Goal: Information Seeking & Learning: Check status

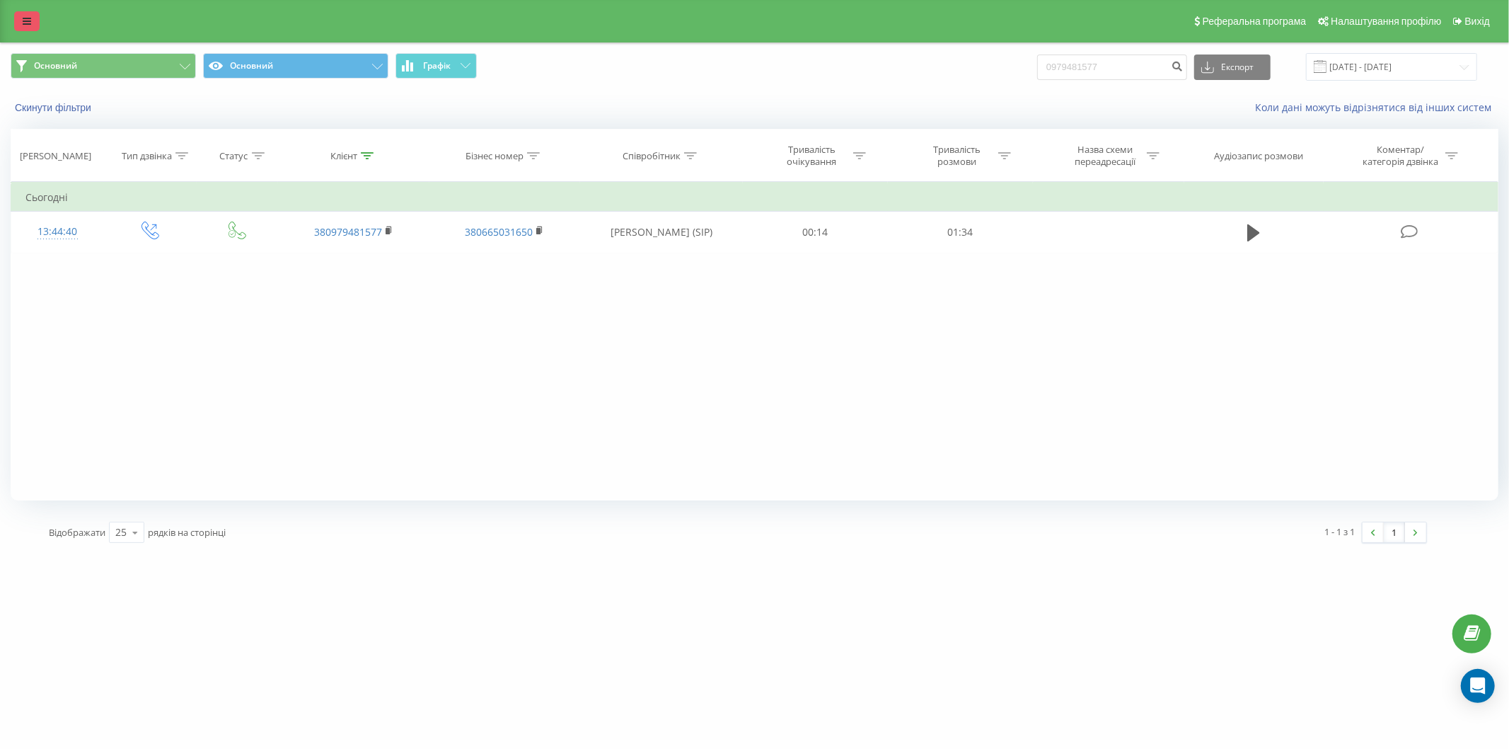
click at [30, 18] on icon at bounding box center [27, 21] width 8 height 10
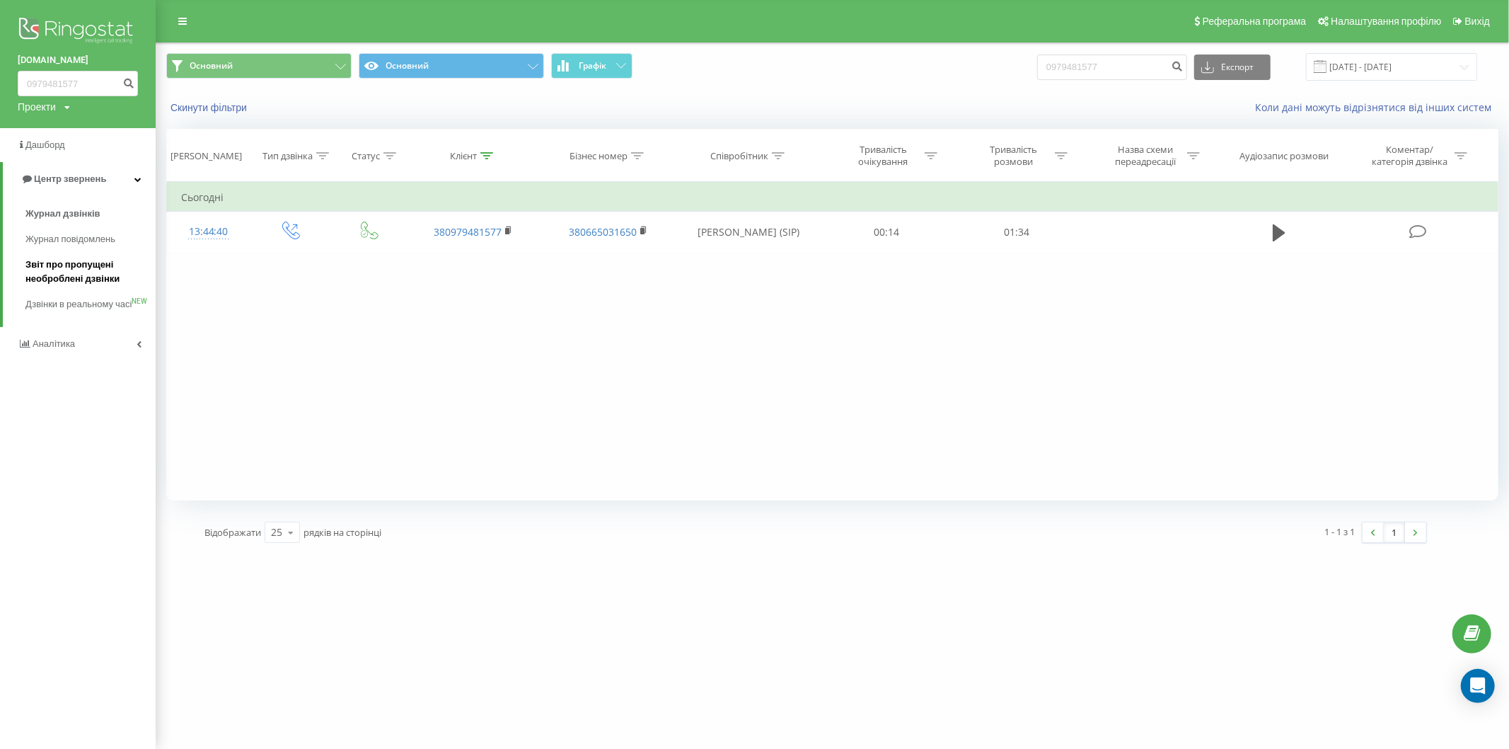
click at [83, 267] on span "Звіт про пропущені необроблені дзвінки" at bounding box center [86, 272] width 123 height 28
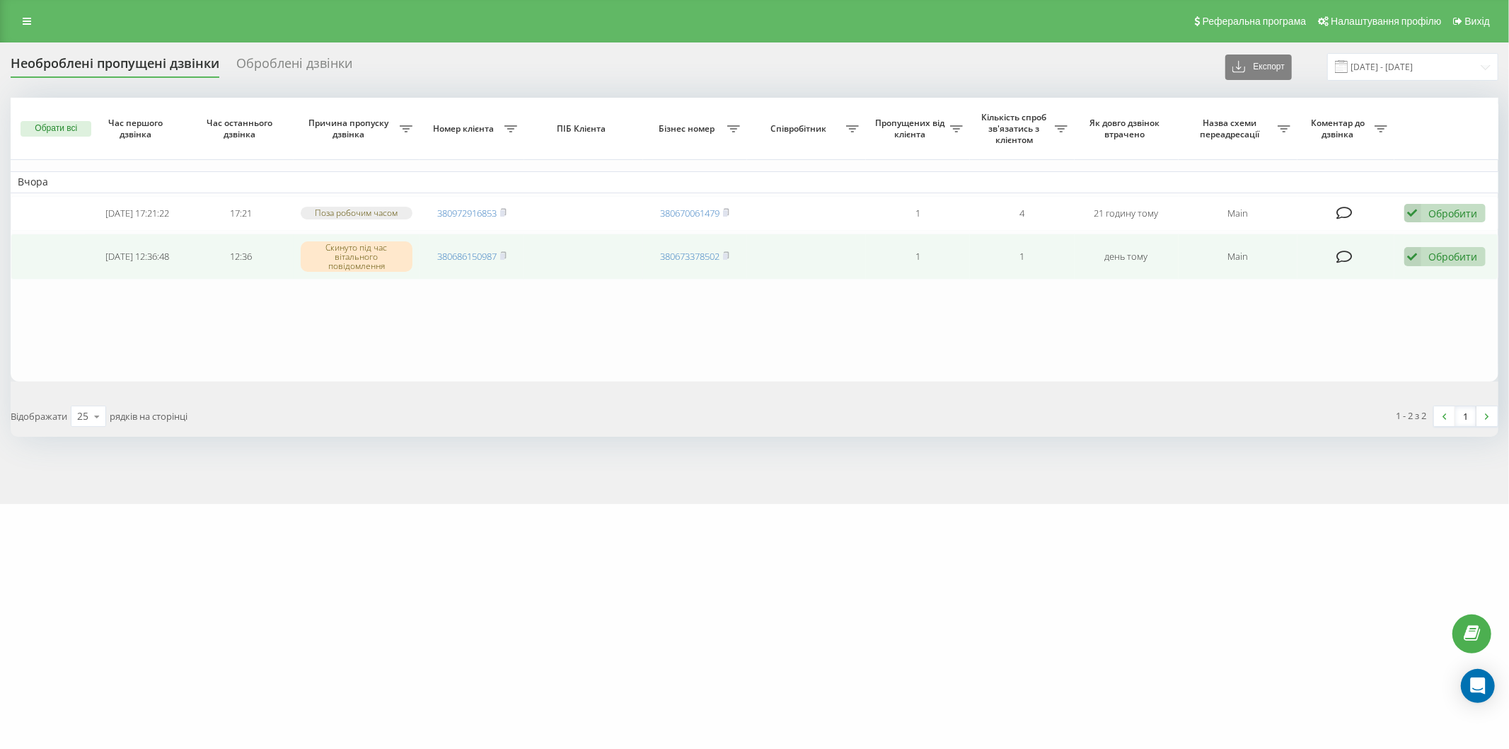
click at [1413, 255] on icon at bounding box center [1413, 256] width 17 height 19
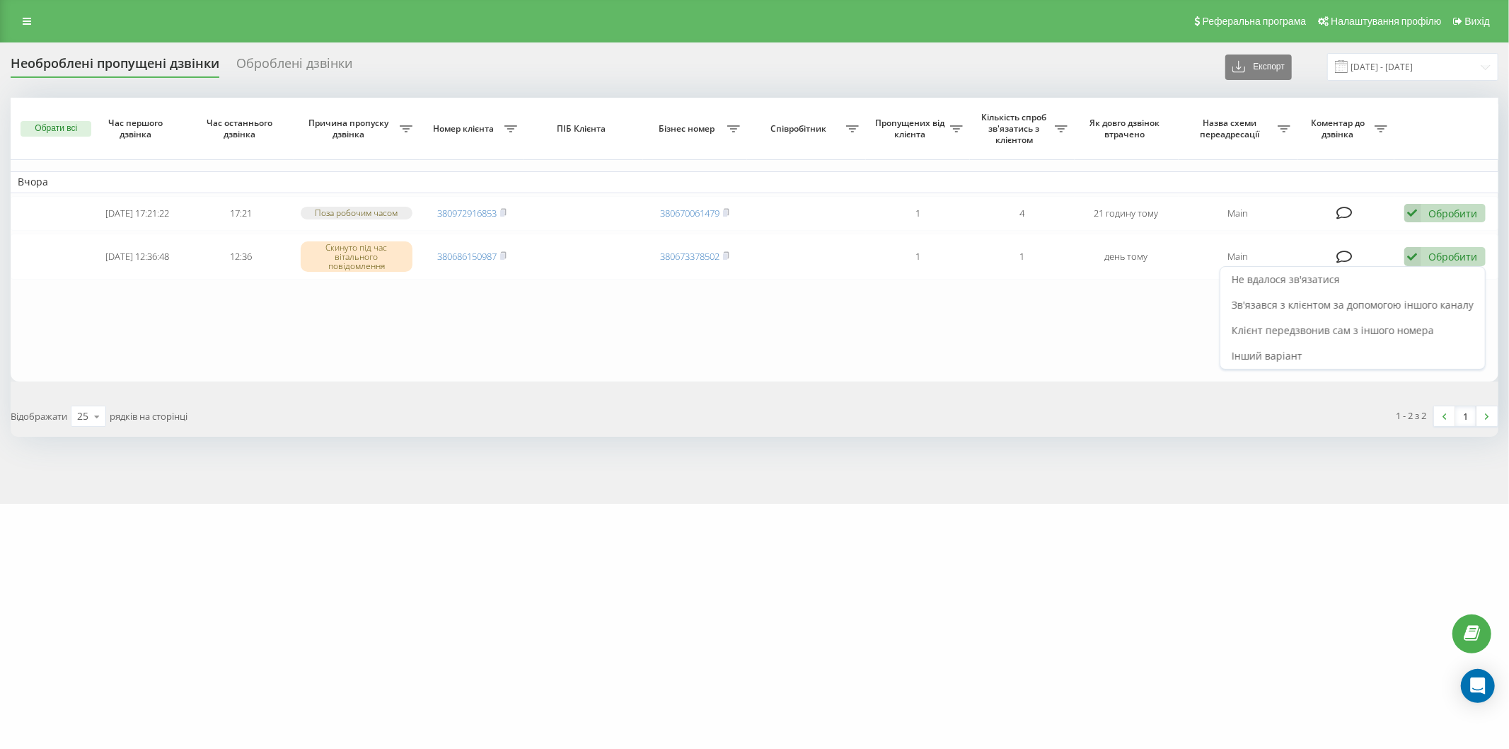
click at [1313, 287] on div "Не вдалося зв'язатися" at bounding box center [1353, 279] width 265 height 25
